Goal: Find specific page/section: Find specific page/section

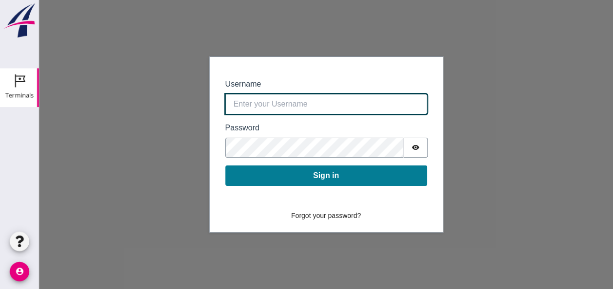
type input "[EMAIL_ADDRESS][DOMAIN_NAME]"
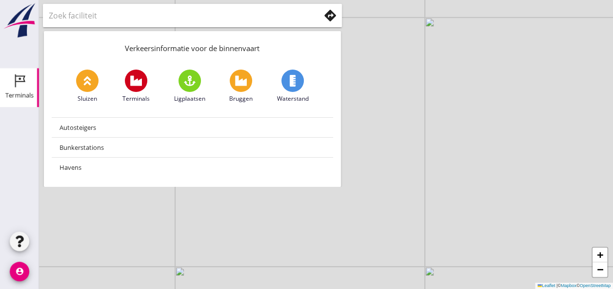
click at [19, 87] on icon "Terminals" at bounding box center [20, 81] width 16 height 16
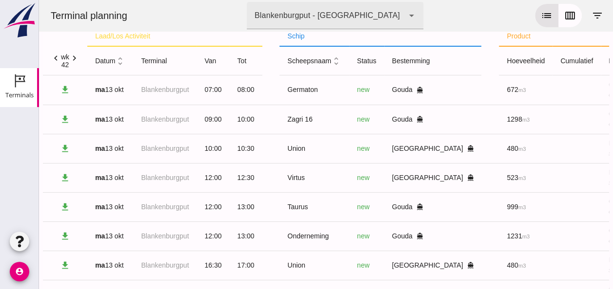
scroll to position [49, 0]
